Goal: Check status: Check status

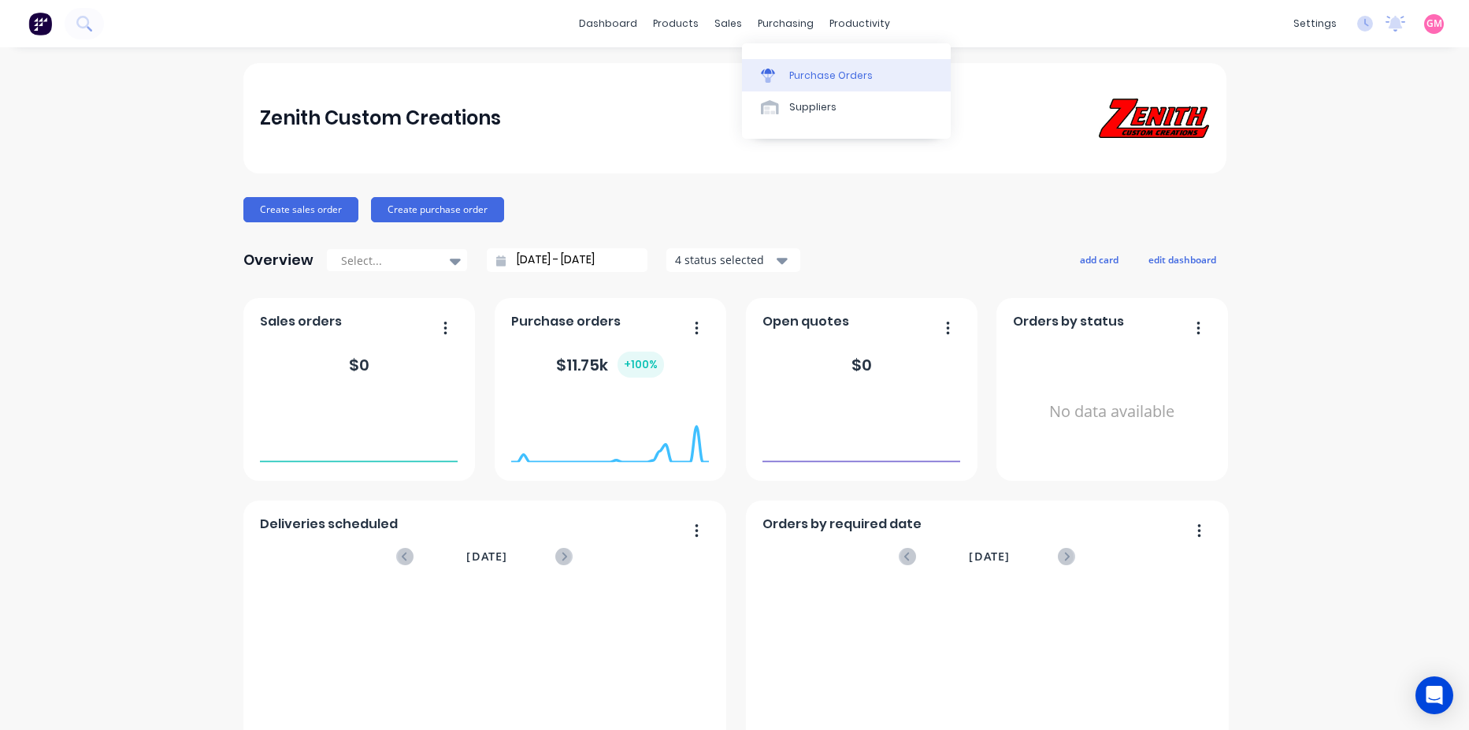
click at [810, 76] on div "Purchase Orders" at bounding box center [831, 76] width 84 height 14
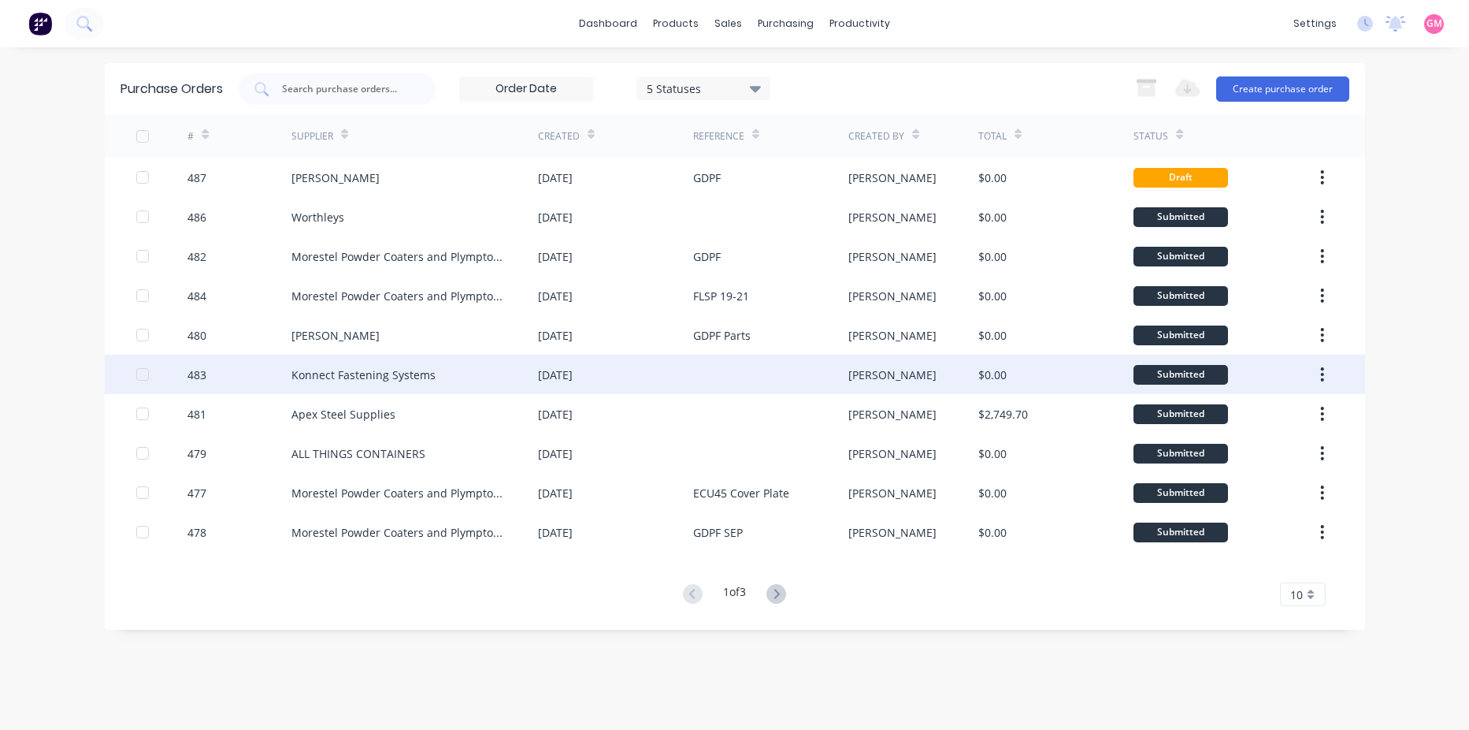
click at [408, 376] on div "Konnect Fastening Systems" at bounding box center [363, 374] width 144 height 17
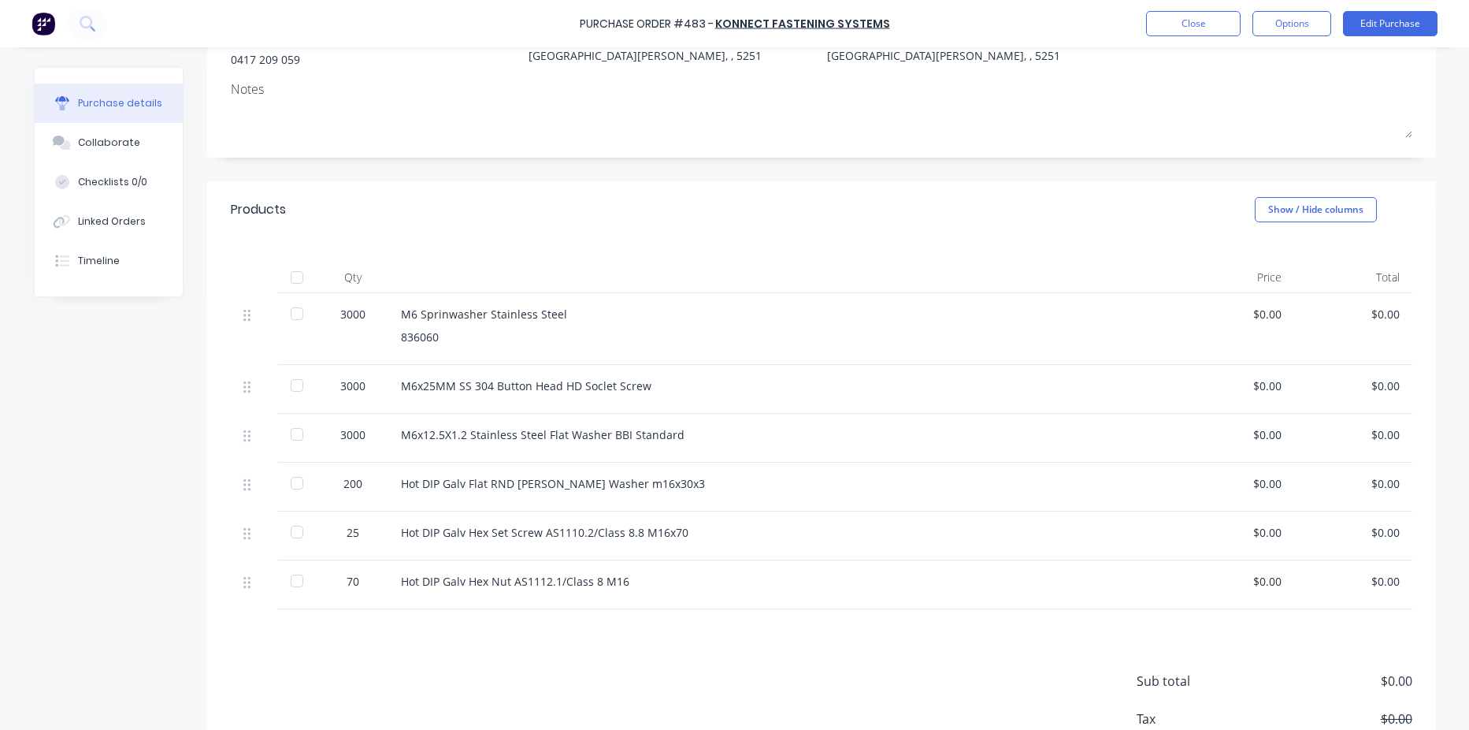
scroll to position [236, 0]
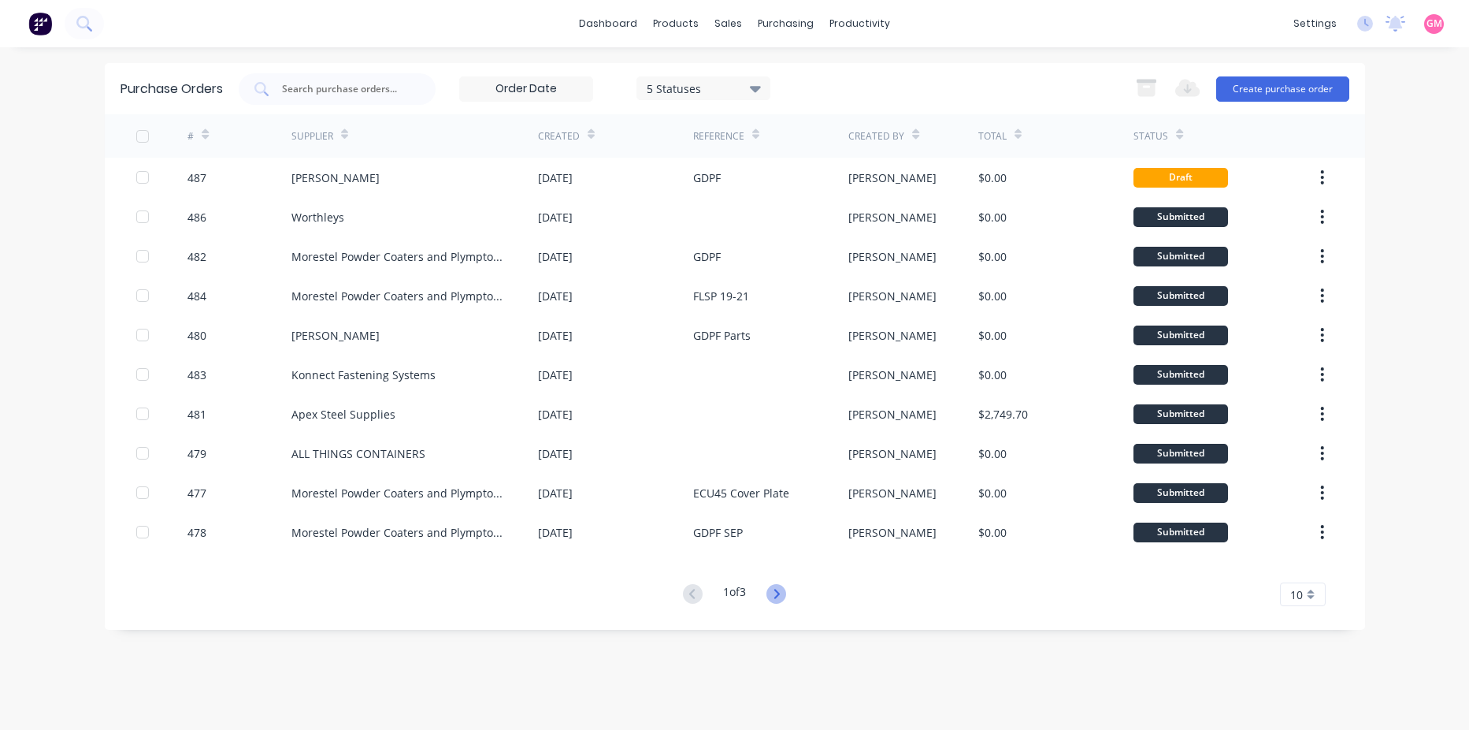
click at [786, 596] on icon at bounding box center [777, 594] width 20 height 20
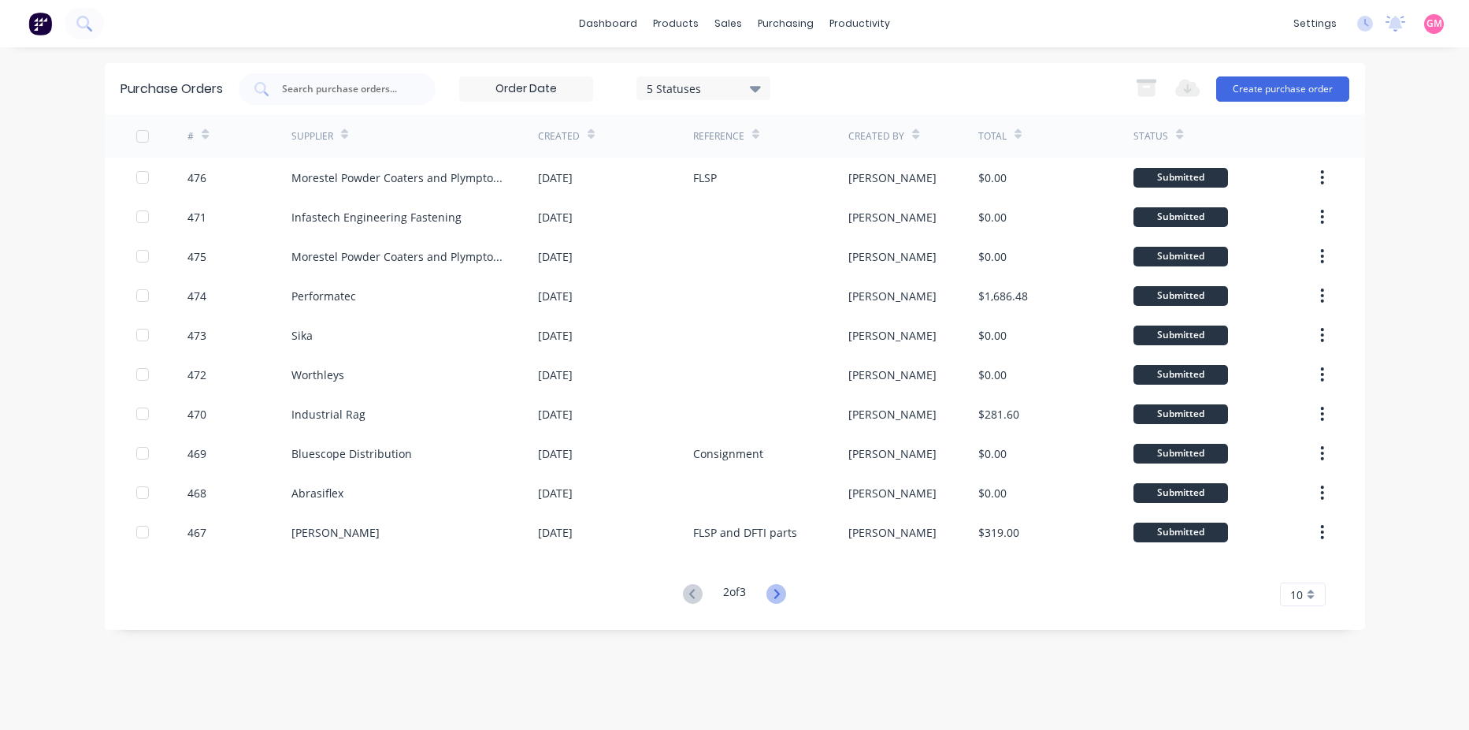
click at [781, 591] on icon at bounding box center [777, 594] width 20 height 20
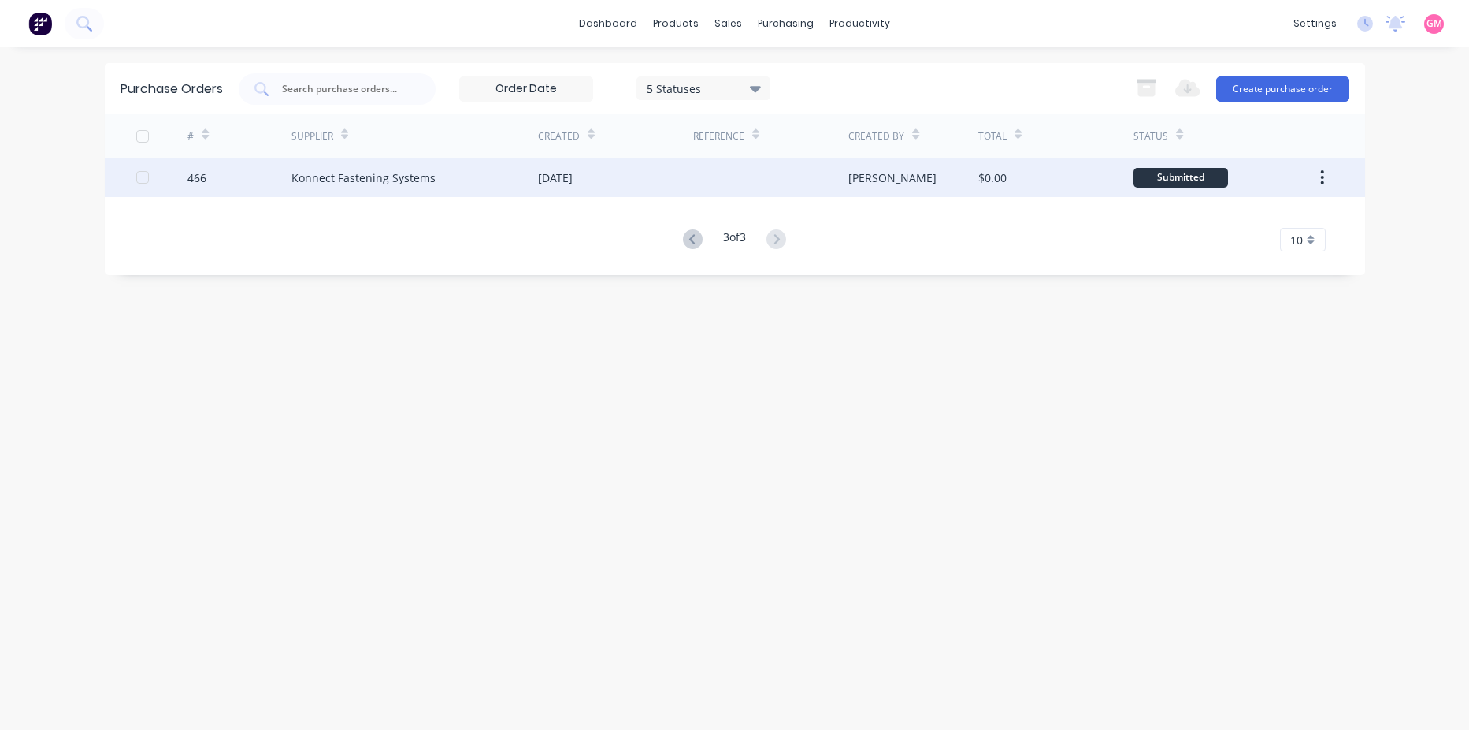
click at [451, 176] on div "Konnect Fastening Systems" at bounding box center [414, 177] width 247 height 39
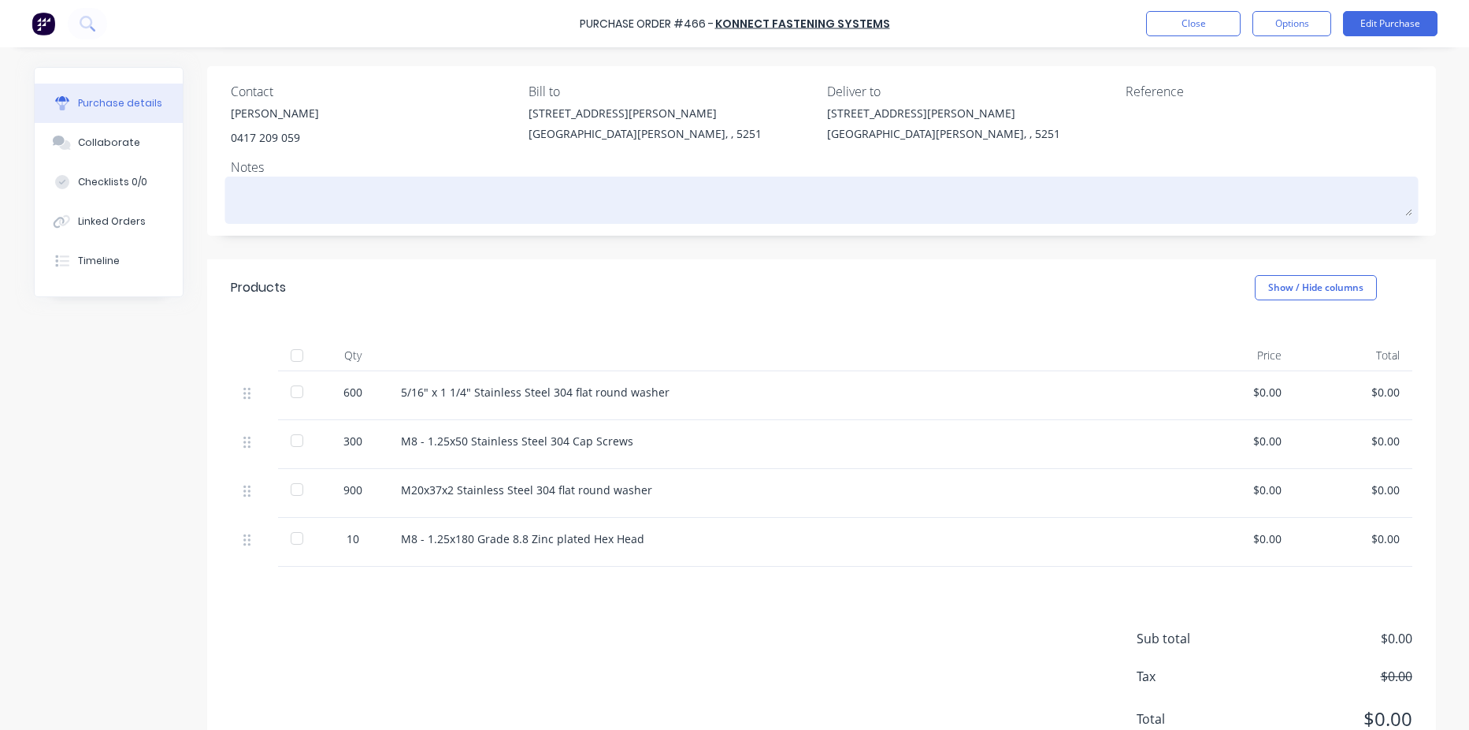
scroll to position [158, 0]
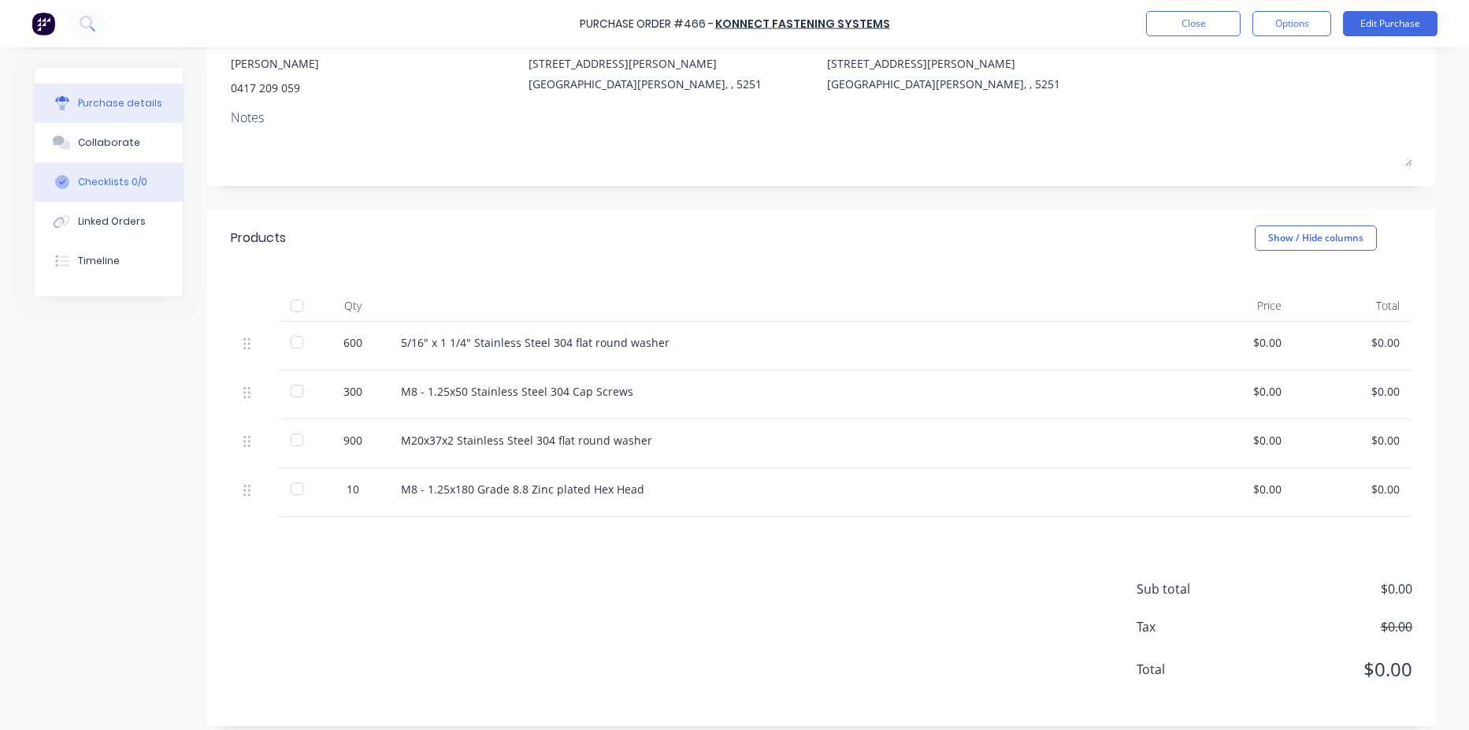
drag, startPoint x: 106, startPoint y: 188, endPoint x: 97, endPoint y: 173, distance: 17.3
click at [105, 188] on div "Checklists 0/0" at bounding box center [112, 182] width 69 height 14
type textarea "x"
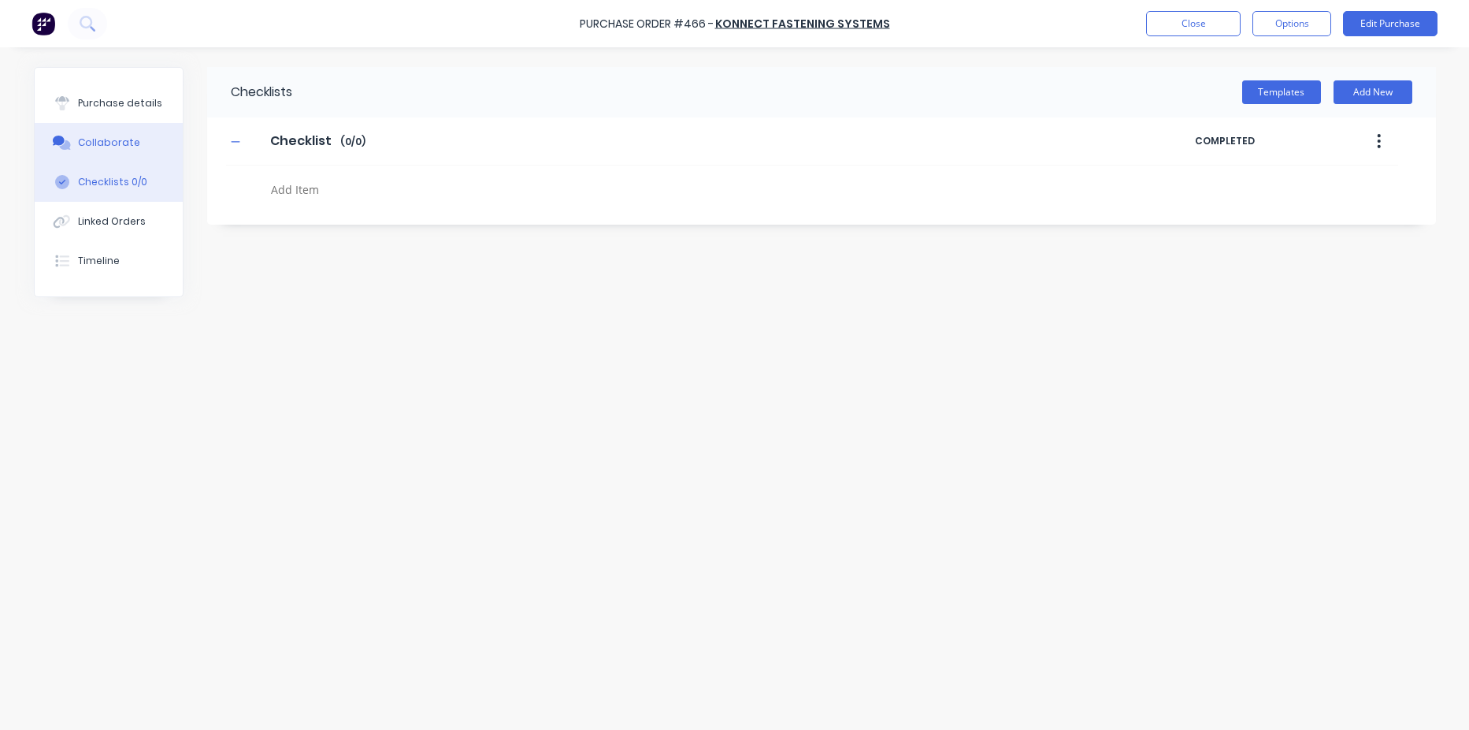
click at [89, 138] on div "Collaborate" at bounding box center [109, 143] width 62 height 14
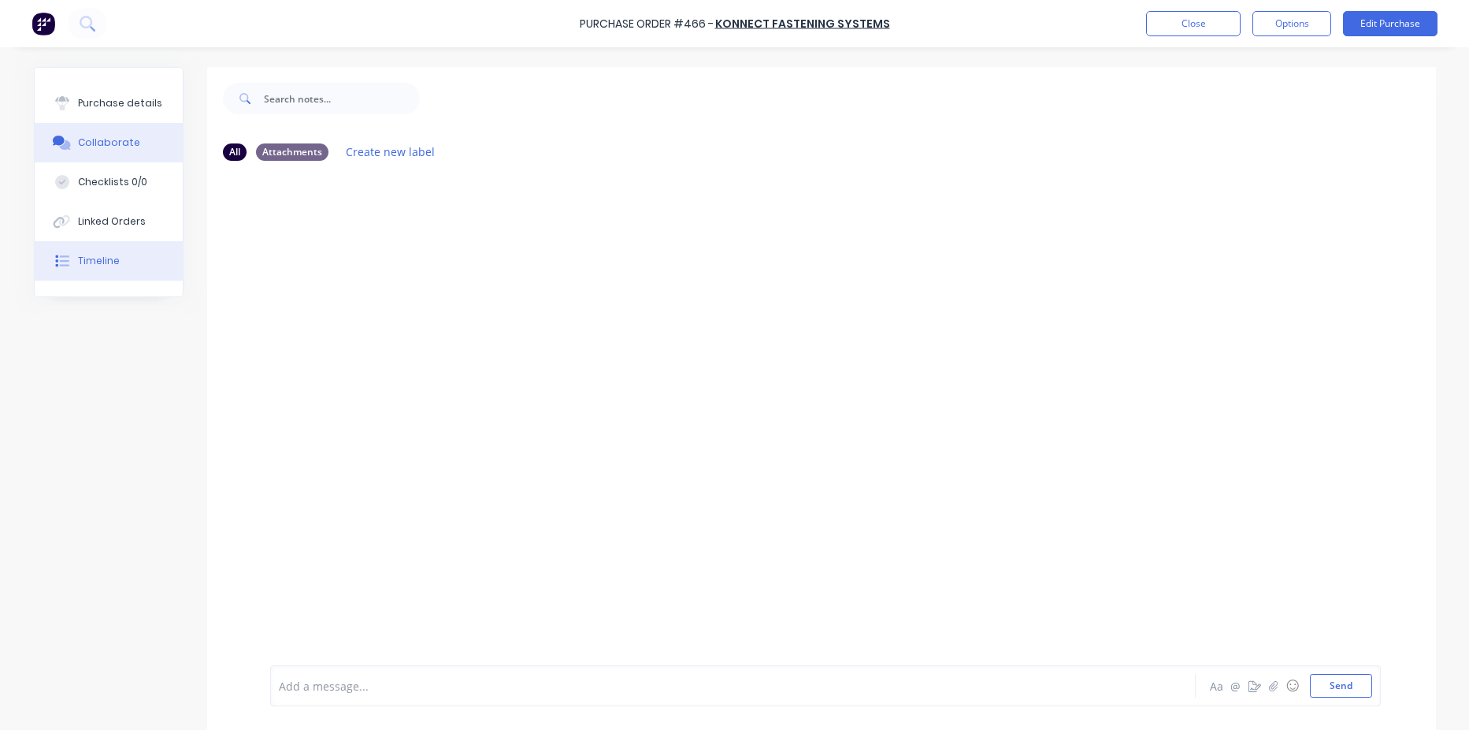
click at [111, 258] on div "Timeline" at bounding box center [99, 261] width 42 height 14
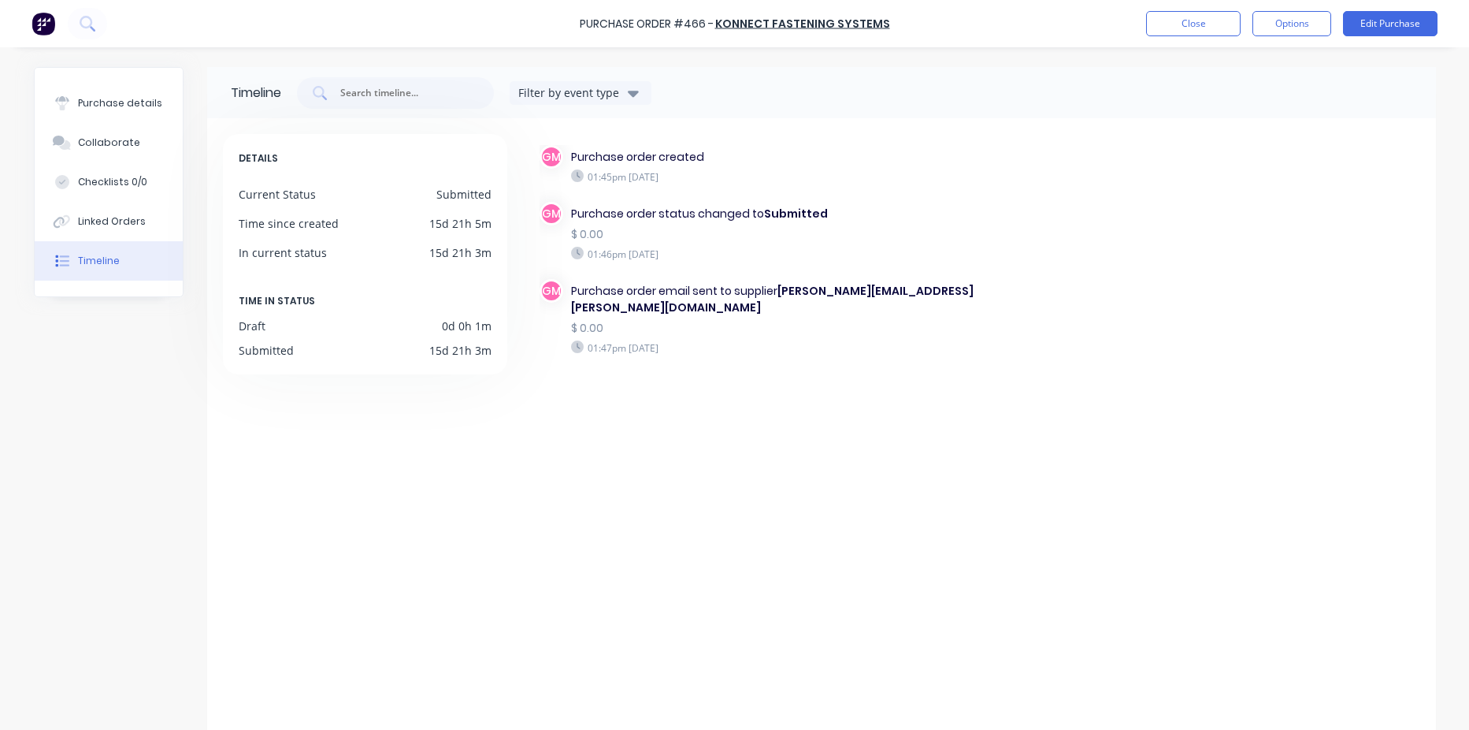
drag, startPoint x: 819, startPoint y: 348, endPoint x: 782, endPoint y: 355, distance: 37.6
click at [819, 347] on div "GM Purchase order email sent to supplier [PERSON_NAME][EMAIL_ADDRESS][PERSON_NA…" at bounding box center [763, 326] width 447 height 94
click at [1199, 18] on button "Close" at bounding box center [1193, 23] width 95 height 25
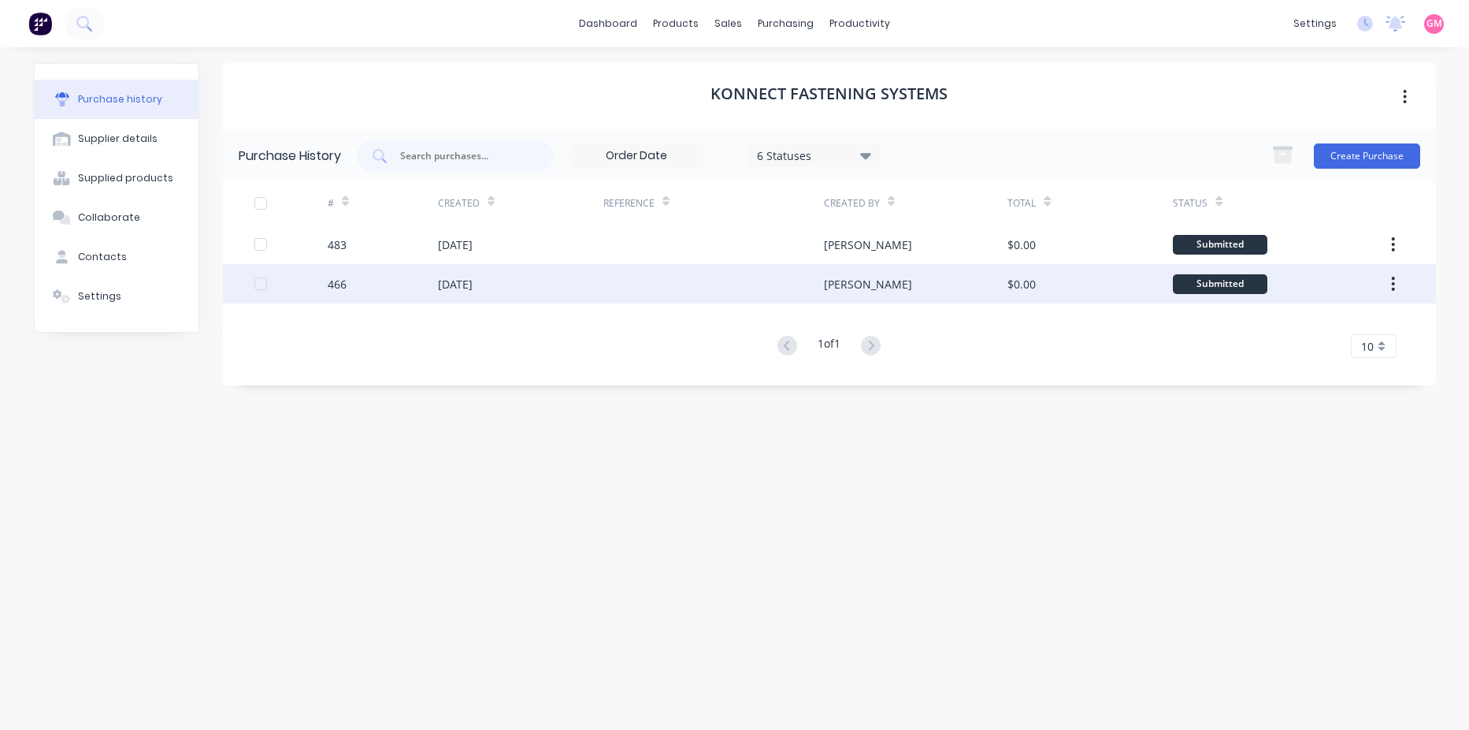
click at [696, 289] on div at bounding box center [713, 283] width 221 height 39
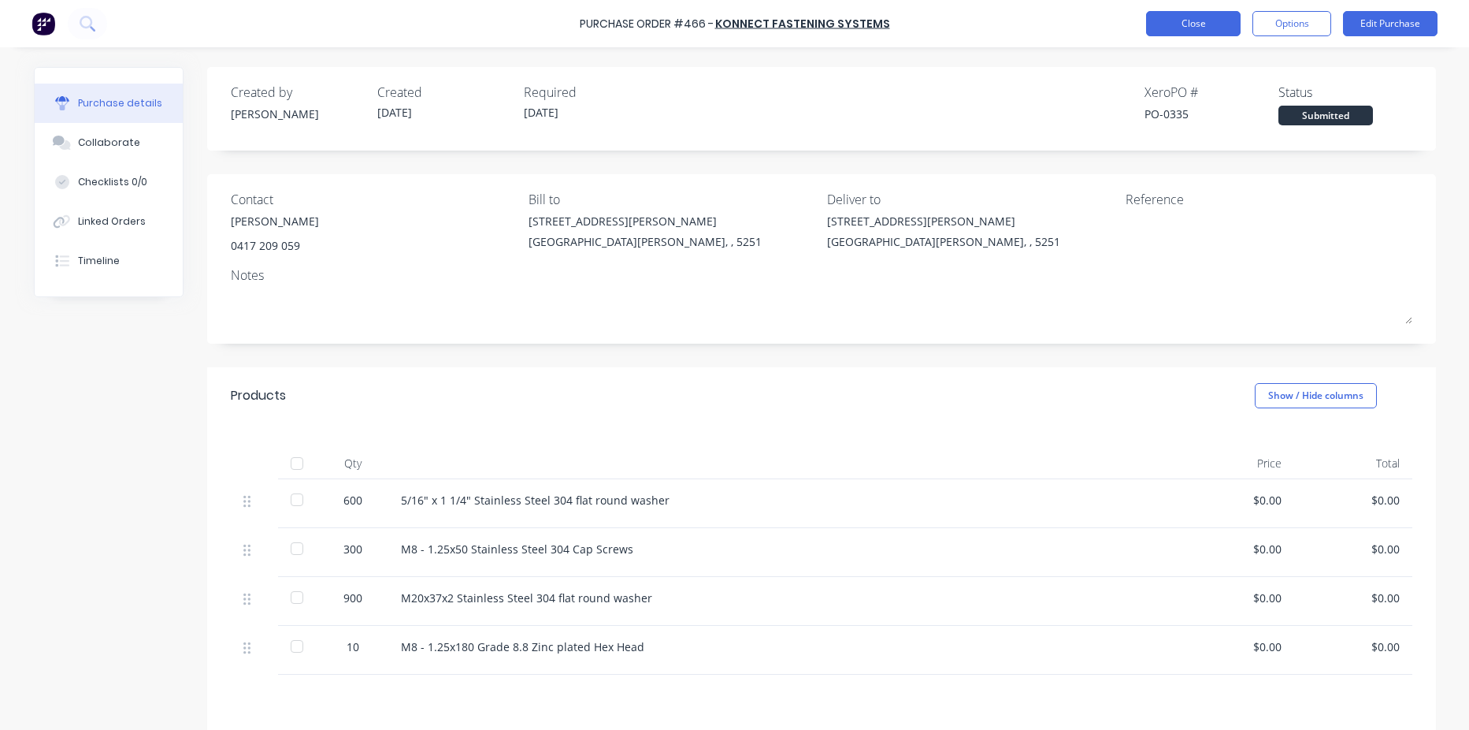
click at [1190, 29] on button "Close" at bounding box center [1193, 23] width 95 height 25
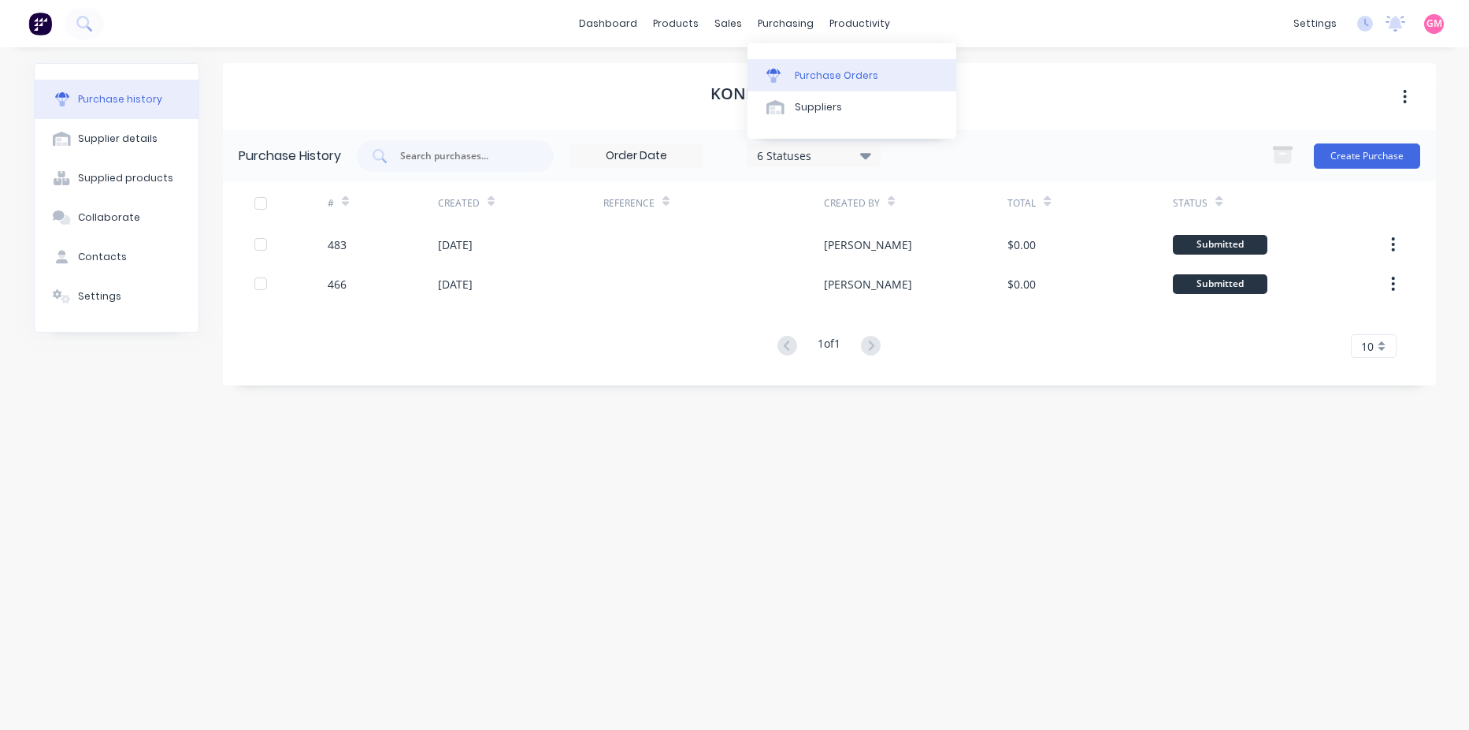
click at [822, 69] on div "Purchase Orders" at bounding box center [837, 76] width 84 height 14
